Goal: Transaction & Acquisition: Purchase product/service

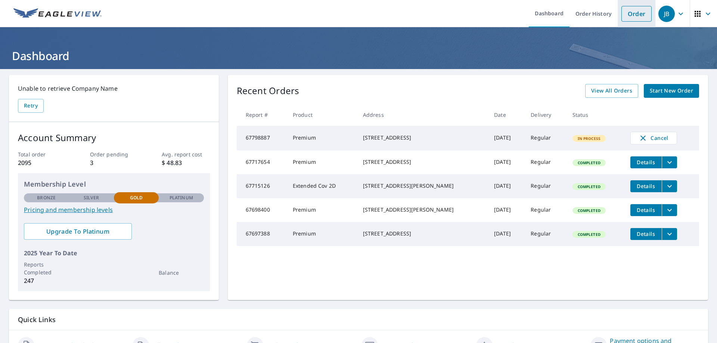
click at [631, 9] on link "Order" at bounding box center [637, 14] width 30 height 16
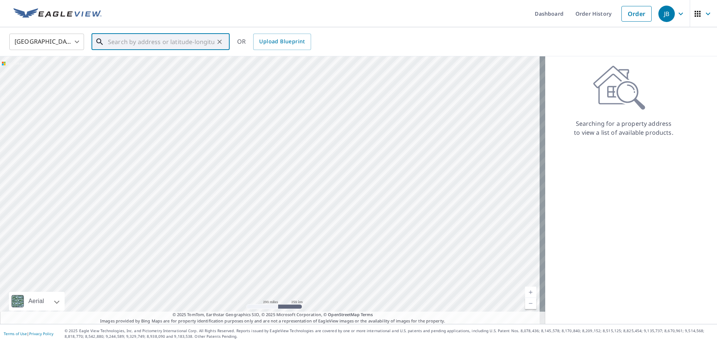
click at [109, 44] on input "text" at bounding box center [161, 41] width 106 height 21
click at [128, 62] on span "[GEOGRAPHIC_DATA][PERSON_NAME]" at bounding box center [164, 63] width 117 height 9
type input "[STREET_ADDRESS]"
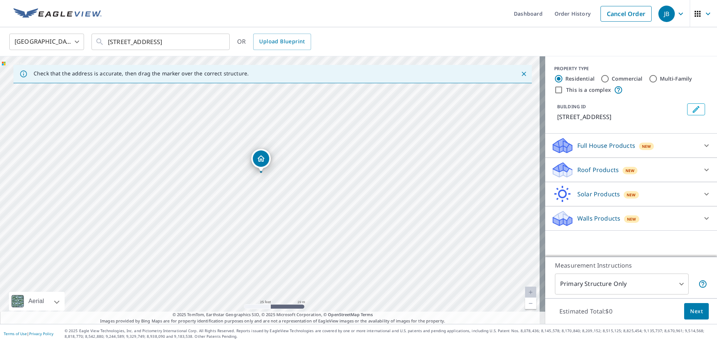
drag, startPoint x: 262, startPoint y: 162, endPoint x: 260, endPoint y: 166, distance: 4.0
click at [581, 143] on p "Full House Products" at bounding box center [607, 145] width 58 height 9
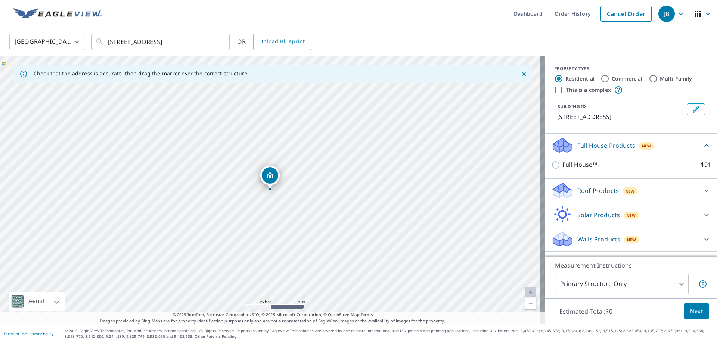
click at [566, 150] on icon at bounding box center [562, 148] width 19 height 9
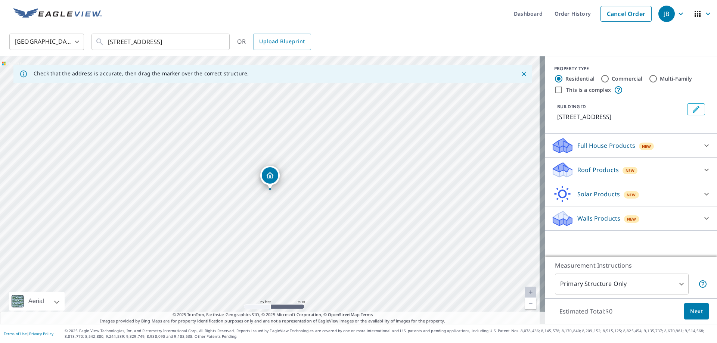
click at [563, 163] on icon at bounding box center [562, 170] width 22 height 18
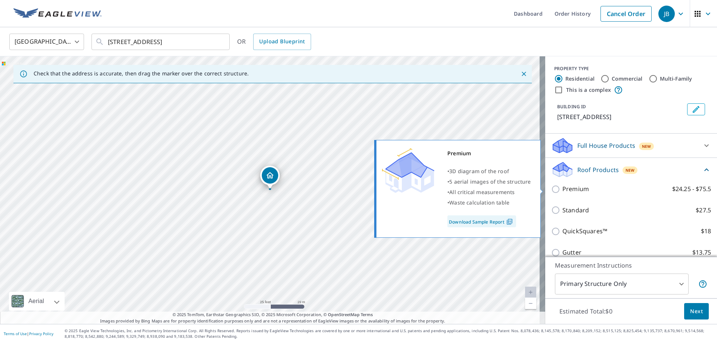
click at [551, 191] on input "Premium $24.25 - $75.5" at bounding box center [556, 189] width 11 height 9
checkbox input "true"
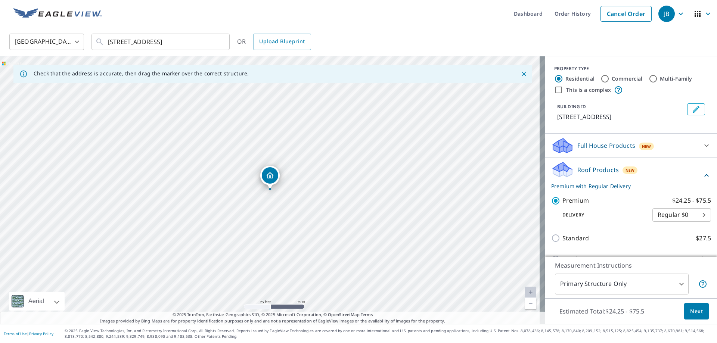
click at [695, 312] on span "Next" at bounding box center [696, 311] width 13 height 9
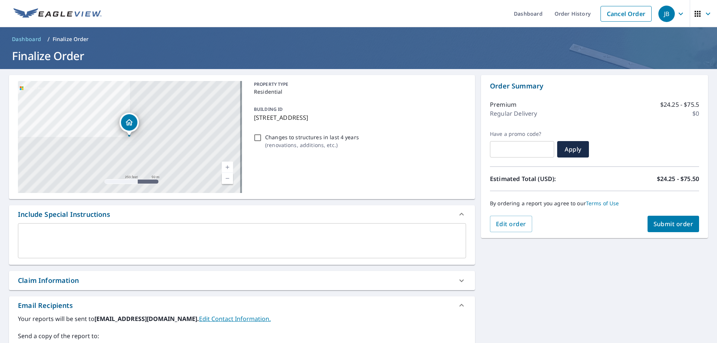
click at [670, 225] on span "Submit order" at bounding box center [674, 224] width 40 height 8
